Goal: Information Seeking & Learning: Learn about a topic

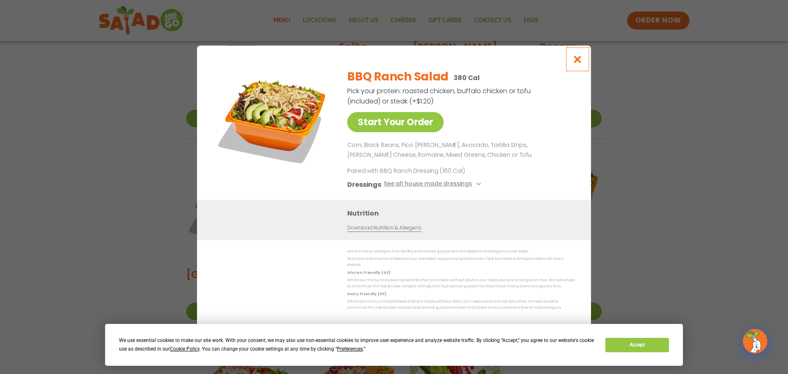
click at [579, 62] on icon "Close modal" at bounding box center [578, 59] width 10 height 9
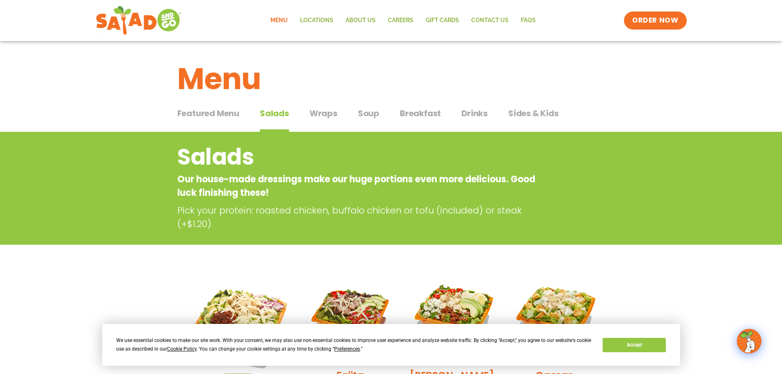
click at [470, 115] on span "Drinks" at bounding box center [475, 113] width 26 height 12
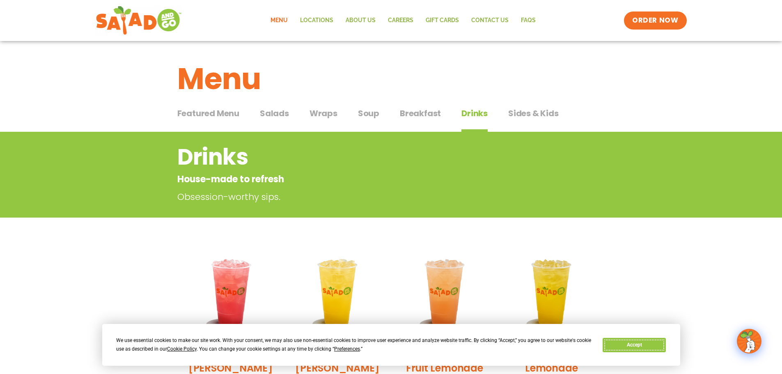
drag, startPoint x: 627, startPoint y: 346, endPoint x: 646, endPoint y: 286, distance: 62.6
click at [628, 346] on button "Accept" at bounding box center [634, 345] width 63 height 14
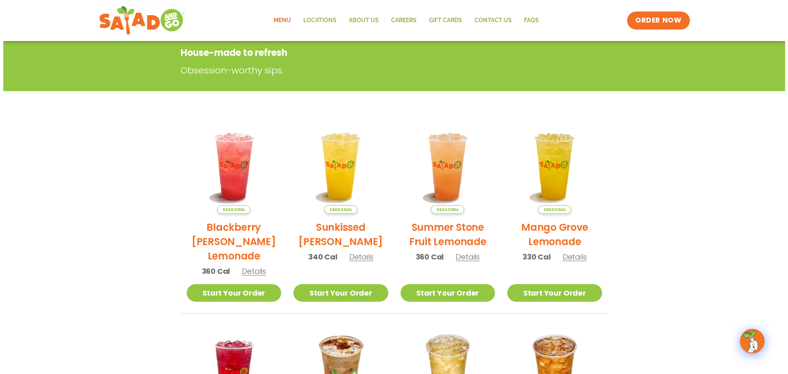
scroll to position [123, 0]
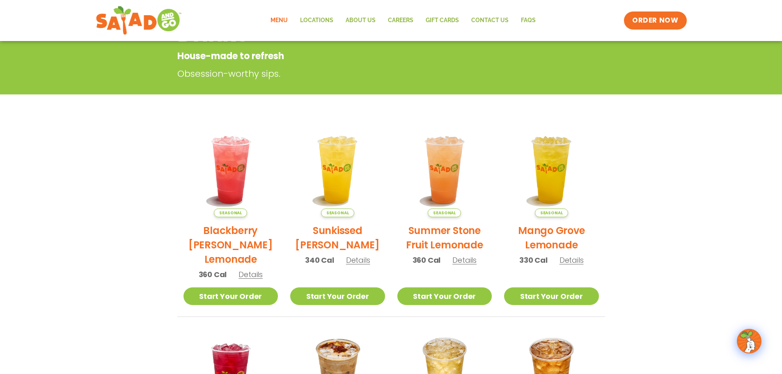
click at [227, 216] on span "Seasonal" at bounding box center [230, 213] width 33 height 9
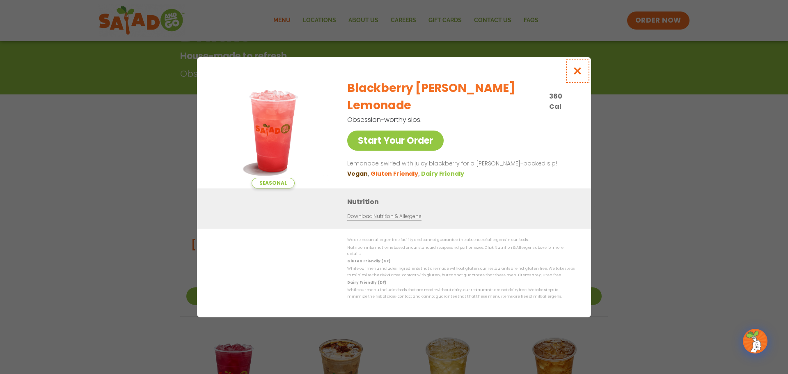
click at [577, 74] on icon "Close modal" at bounding box center [578, 71] width 10 height 9
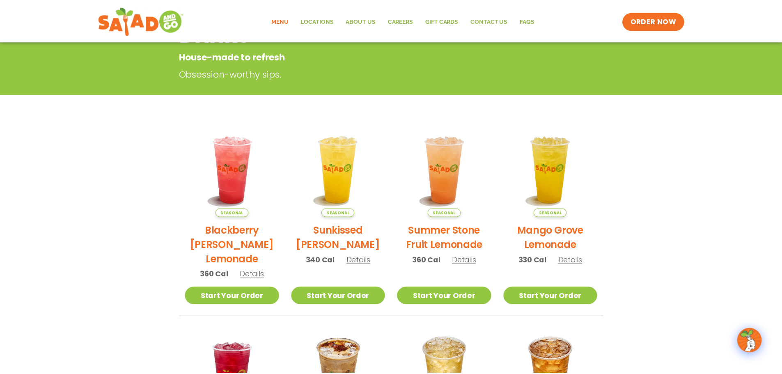
scroll to position [132, 0]
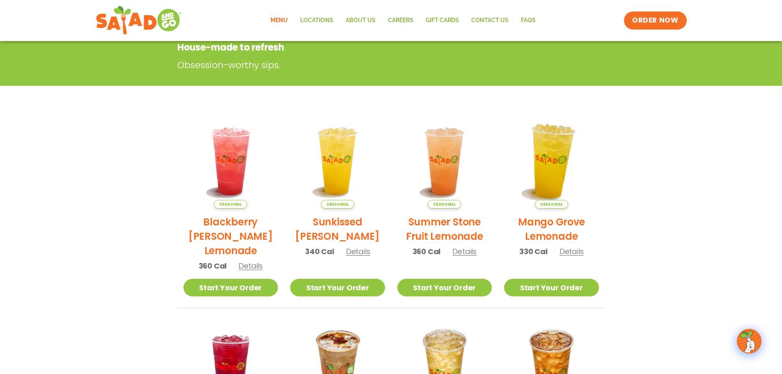
click at [549, 170] on img at bounding box center [551, 161] width 111 height 111
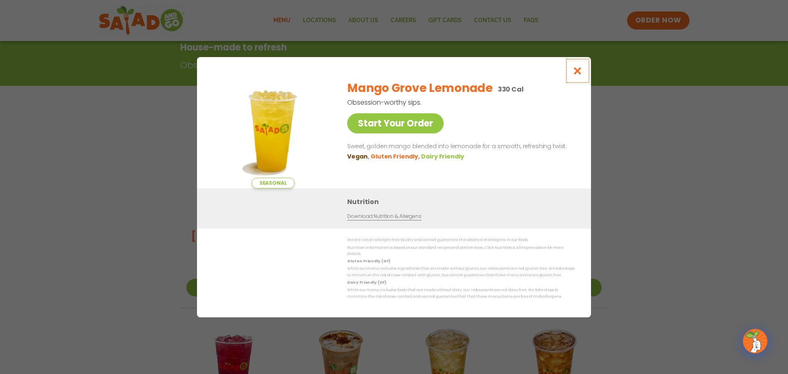
click at [578, 75] on icon "Close modal" at bounding box center [578, 71] width 10 height 9
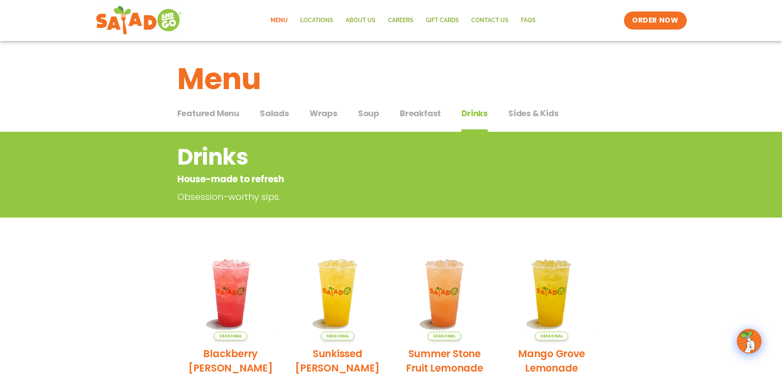
click at [271, 115] on span "Salads" at bounding box center [274, 113] width 29 height 12
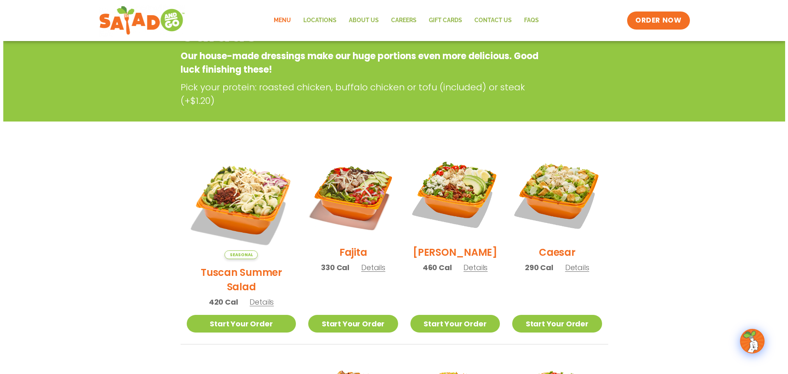
scroll to position [329, 0]
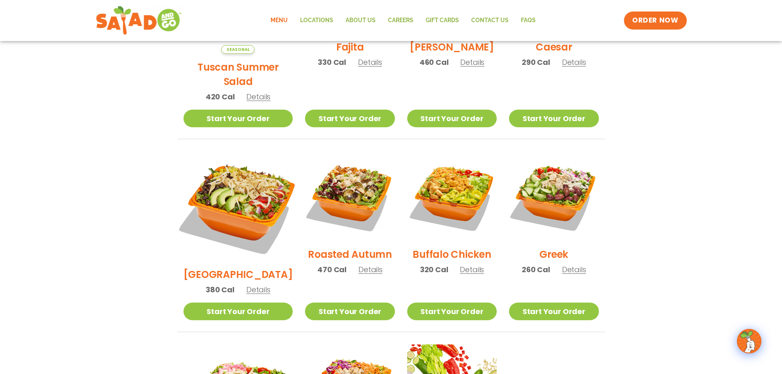
click at [232, 183] on img at bounding box center [238, 206] width 129 height 129
